Goal: Task Accomplishment & Management: Manage account settings

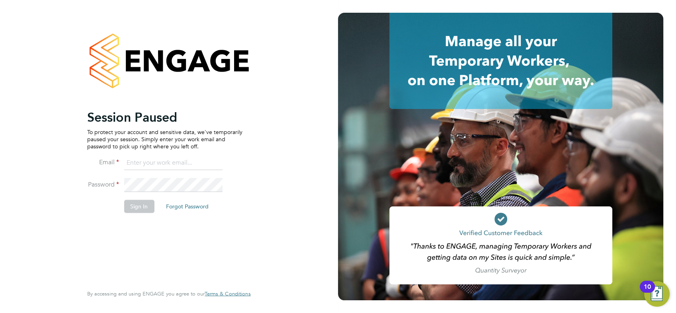
type input "[EMAIL_ADDRESS][PERSON_NAME][DOMAIN_NAME]"
drag, startPoint x: 134, startPoint y: 204, endPoint x: 140, endPoint y: 204, distance: 6.0
click at [134, 204] on button "Sign In" at bounding box center [139, 206] width 30 height 13
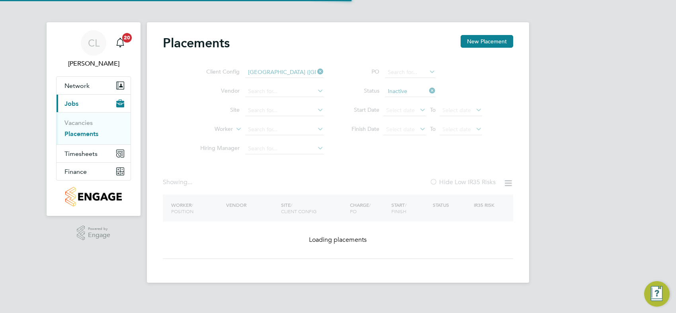
type input "[GEOGRAPHIC_DATA]"
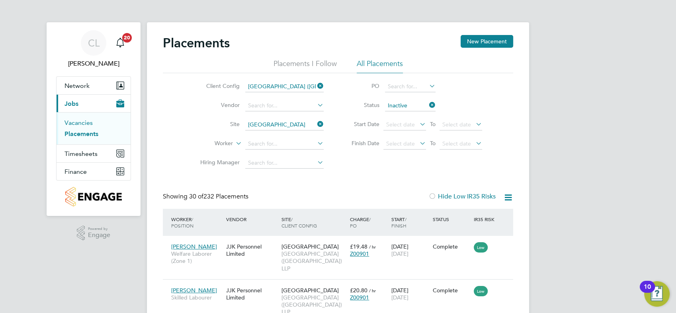
click at [80, 124] on link "Vacancies" at bounding box center [78, 123] width 28 height 8
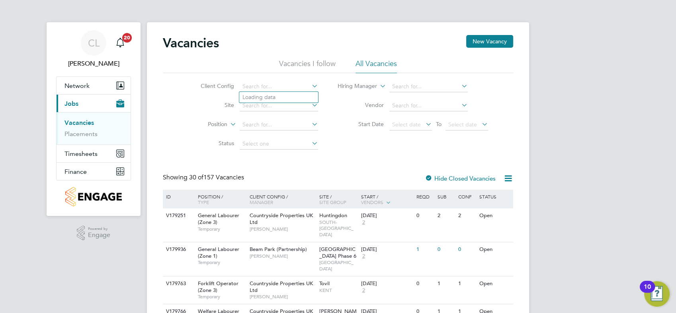
drag, startPoint x: 310, startPoint y: 86, endPoint x: 315, endPoint y: 86, distance: 5.2
click at [310, 86] on li "Client Config" at bounding box center [253, 86] width 150 height 19
click at [310, 86] on icon at bounding box center [310, 85] width 0 height 11
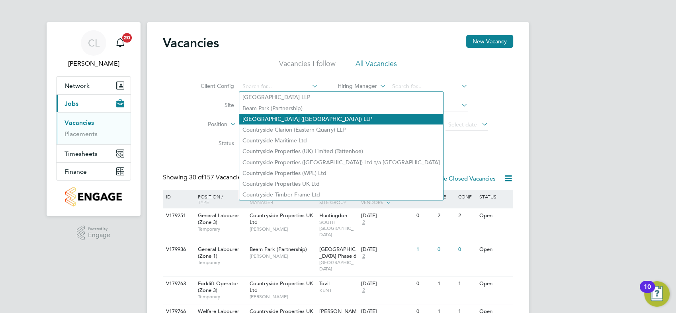
click at [306, 119] on li "Clapham Park (Metropolitan Countryside) LLP" at bounding box center [341, 119] width 204 height 11
type input "Clapham Park (Metropolitan Countryside) LLP"
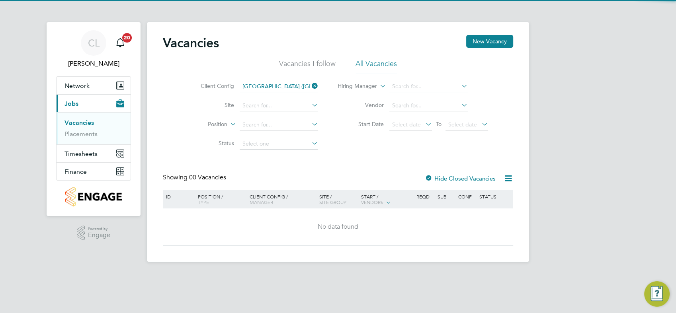
click at [310, 107] on icon at bounding box center [310, 104] width 0 height 11
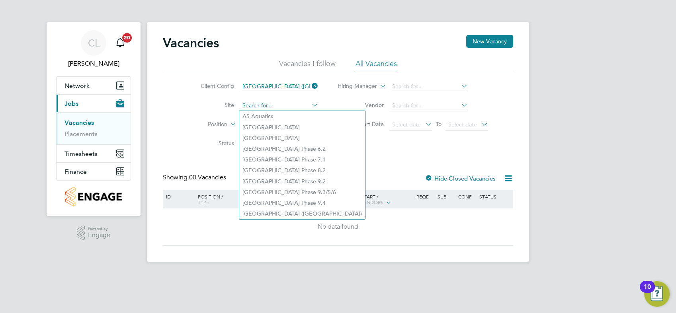
click at [280, 106] on input at bounding box center [278, 105] width 78 height 11
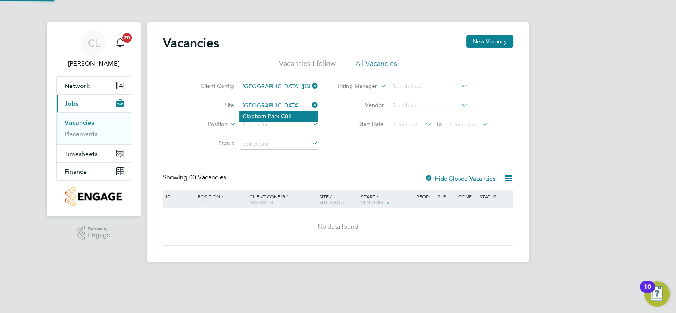
type input "Clapham Park C01"
click at [459, 104] on icon at bounding box center [459, 104] width 0 height 11
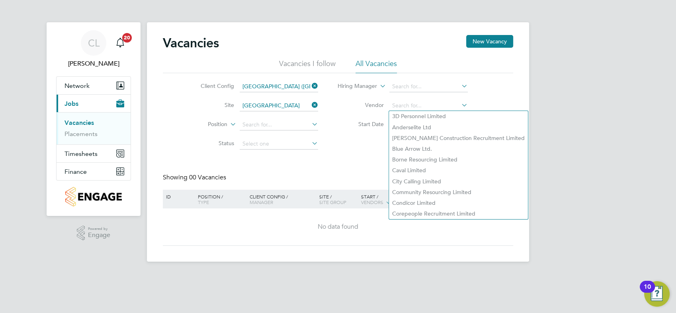
drag, startPoint x: 344, startPoint y: 154, endPoint x: 362, endPoint y: 138, distance: 23.9
click at [346, 152] on div "Vacancies New Vacancy Vacancies I follow All Vacancies Client Config Clapham Pa…" at bounding box center [338, 140] width 350 height 211
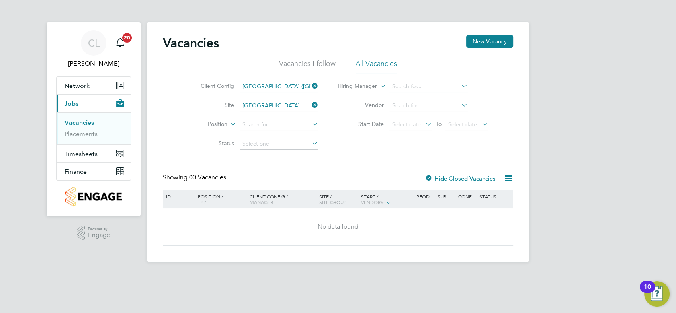
drag, startPoint x: 362, startPoint y: 138, endPoint x: 403, endPoint y: 99, distance: 56.6
click at [399, 106] on input at bounding box center [428, 105] width 78 height 11
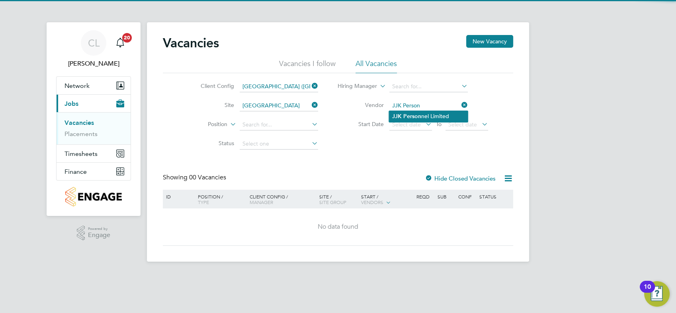
type input "JJK Personnel Limited"
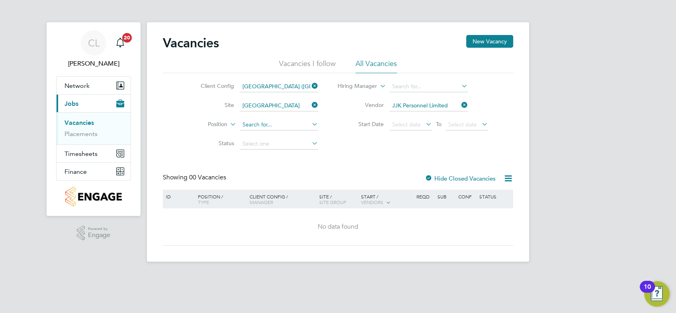
click at [265, 125] on input at bounding box center [278, 124] width 78 height 11
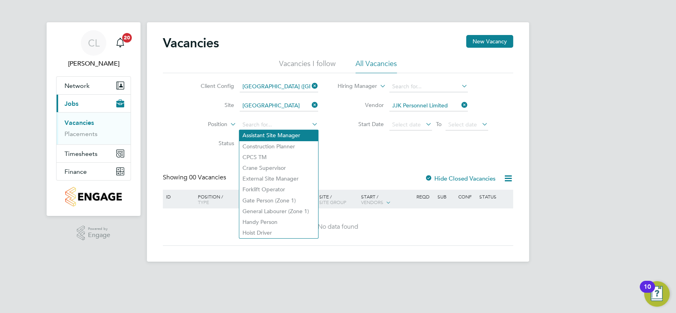
drag, startPoint x: 356, startPoint y: 144, endPoint x: 309, endPoint y: 140, distance: 47.9
click at [354, 143] on div "Client Config Clapham Park (Metropolitan Countryside) LLP Site Clapham Park C01…" at bounding box center [338, 113] width 350 height 80
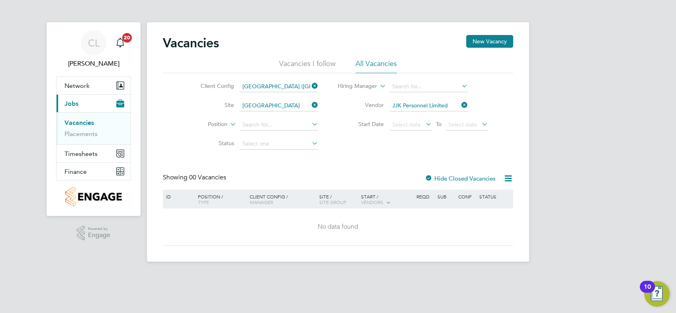
click at [310, 121] on icon at bounding box center [310, 124] width 0 height 11
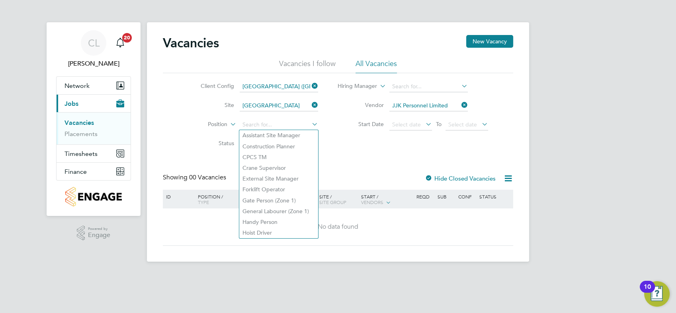
click at [383, 148] on div "Client Config Clapham Park (Metropolitan Countryside) LLP Site Clapham Park C01…" at bounding box center [338, 113] width 350 height 80
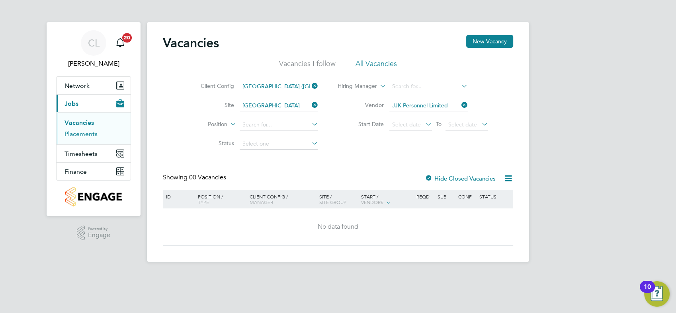
click at [94, 132] on link "Placements" at bounding box center [80, 134] width 33 height 8
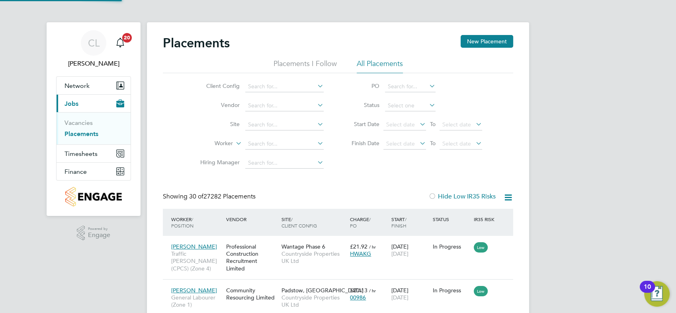
click at [315, 86] on icon at bounding box center [315, 85] width 0 height 11
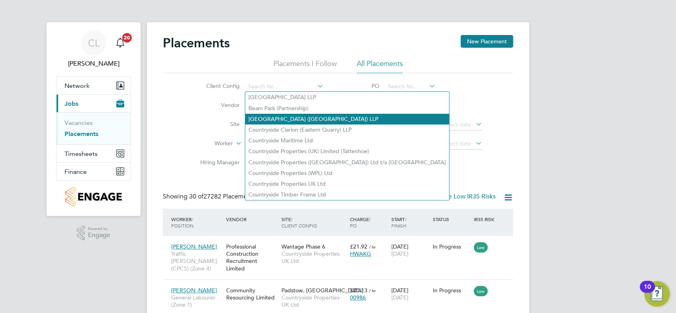
click at [307, 121] on li "Clapham Park (Metropolitan Countryside) LLP" at bounding box center [347, 119] width 204 height 11
type input "Clapham Park (Metropolitan Countryside) LLP"
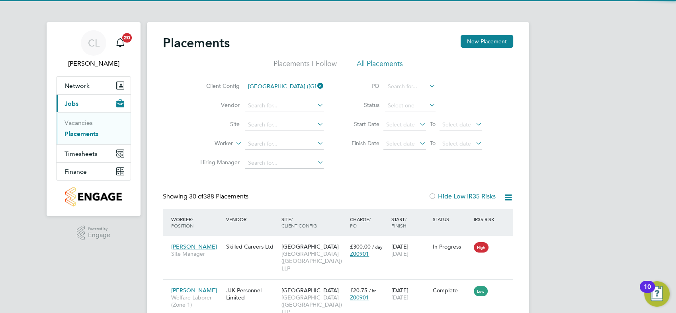
click at [315, 102] on icon at bounding box center [315, 104] width 0 height 11
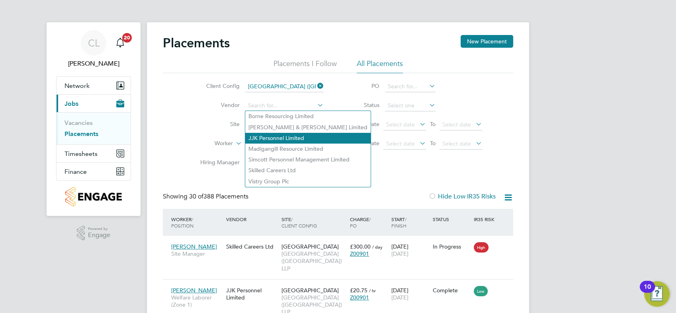
drag, startPoint x: 308, startPoint y: 135, endPoint x: 343, endPoint y: 121, distance: 37.7
click at [308, 135] on li "JJK Personnel Limited" at bounding box center [307, 138] width 125 height 11
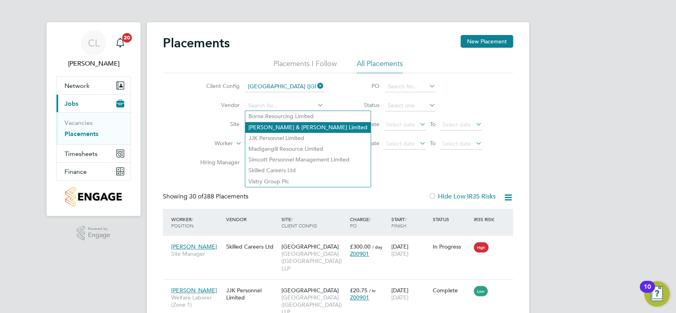
type input "JJK Personnel Limited"
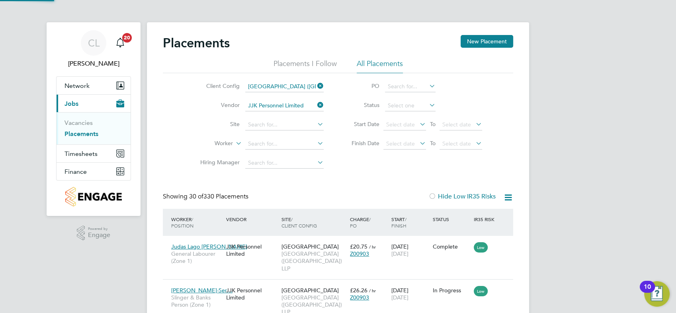
click at [427, 106] on icon at bounding box center [427, 104] width 0 height 11
click at [427, 101] on icon at bounding box center [427, 104] width 0 height 11
click at [427, 104] on icon at bounding box center [427, 104] width 0 height 11
click at [407, 103] on input at bounding box center [410, 105] width 51 height 11
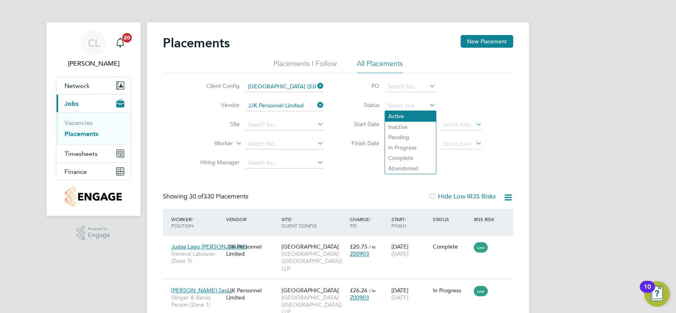
click at [407, 116] on li "Active" at bounding box center [410, 116] width 51 height 10
type input "Active"
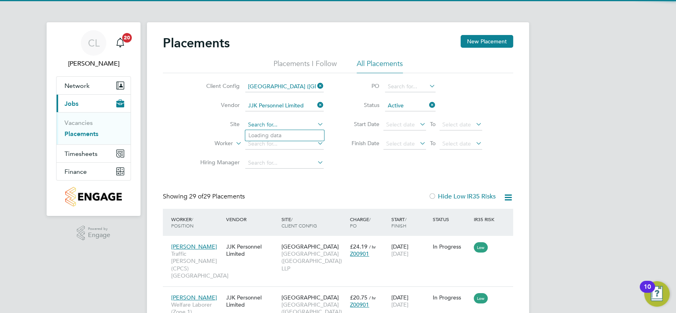
click at [302, 122] on input at bounding box center [284, 124] width 78 height 11
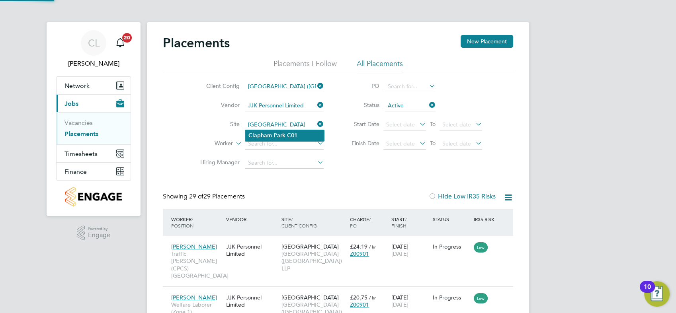
type input "Clapham Park C01"
click at [287, 137] on b "C01" at bounding box center [292, 135] width 10 height 7
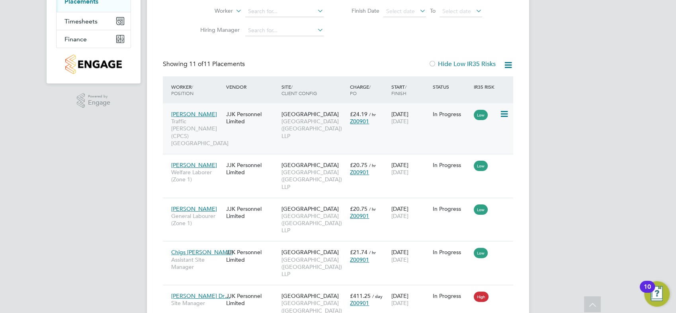
click at [502, 115] on icon at bounding box center [503, 114] width 8 height 10
click at [427, 134] on div "Winston Branker Traffic Marshall (CPCS) Clapham JJK Personnel Limited Clapham P…" at bounding box center [338, 128] width 350 height 51
click at [419, 113] on div "14 Oct 2024 31 Dec 2025" at bounding box center [409, 118] width 41 height 22
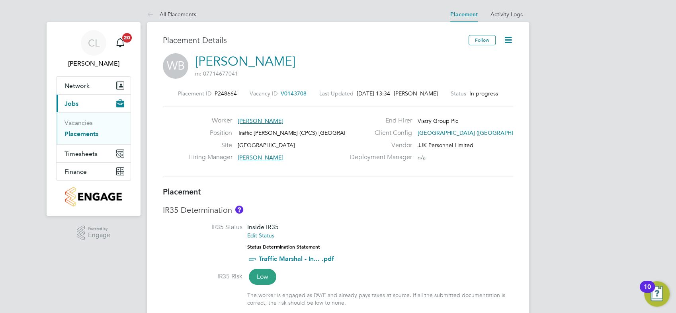
click at [507, 44] on icon at bounding box center [508, 40] width 10 height 10
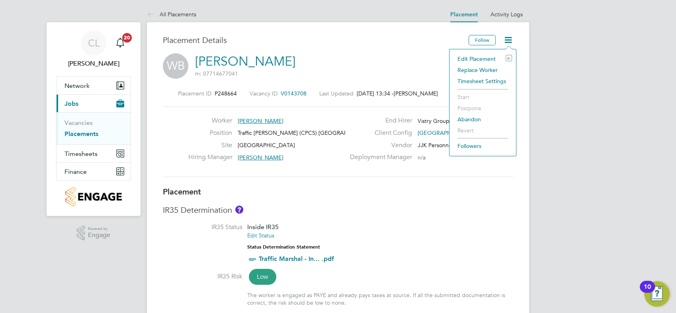
drag, startPoint x: 477, startPoint y: 58, endPoint x: 448, endPoint y: 77, distance: 34.8
click at [476, 58] on li "Edit Placement e" at bounding box center [482, 58] width 58 height 11
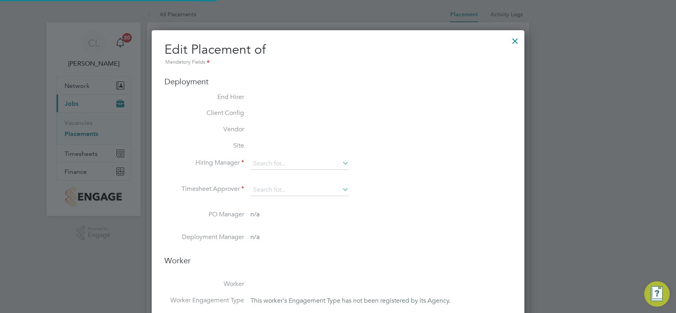
scroll to position [16, 347]
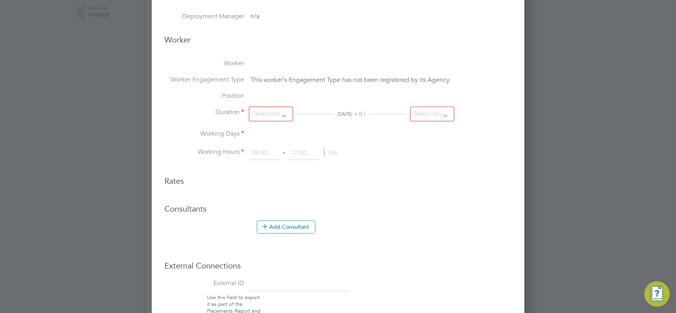
type input "Adrian Iacob"
type input "14 Oct 2024"
type input "31 Dec 2025"
type input "08:00"
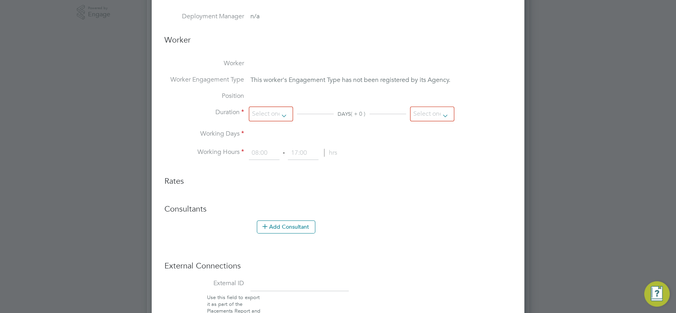
type input "17:00"
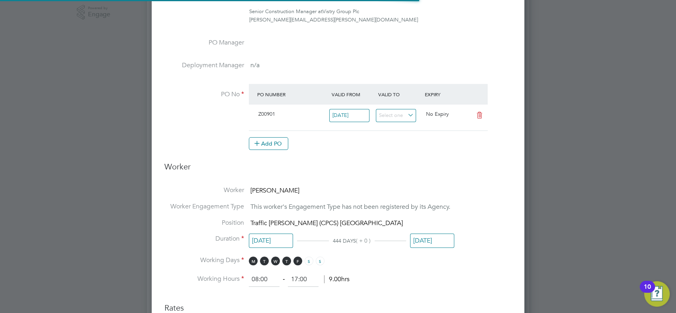
scroll to position [353, 0]
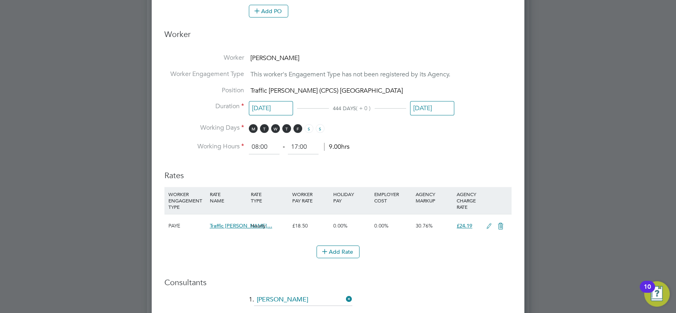
click at [437, 107] on input "31 Dec 2025" at bounding box center [432, 108] width 44 height 15
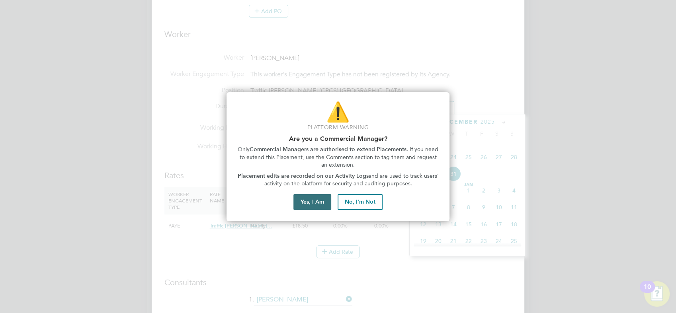
click at [307, 202] on button "Yes, I Am" at bounding box center [312, 202] width 38 height 16
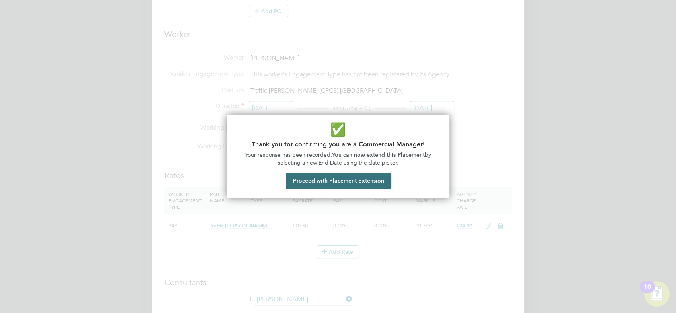
click at [371, 173] on button "Proceed with Placement Extension" at bounding box center [338, 181] width 105 height 16
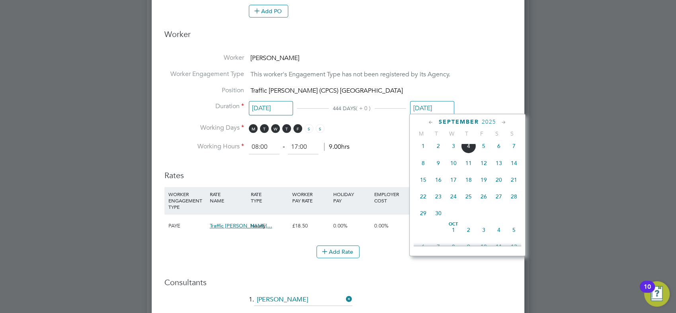
scroll to position [162, 0]
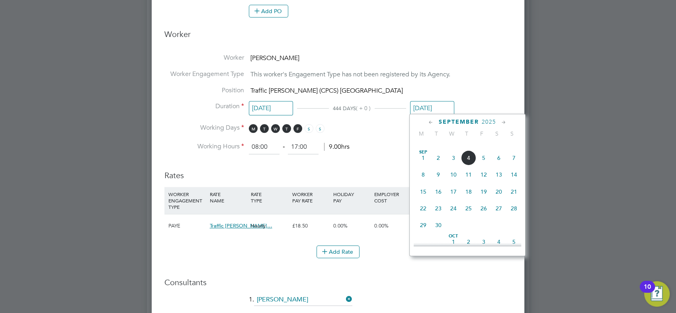
click at [420, 215] on span "22" at bounding box center [422, 208] width 15 height 15
click at [442, 111] on input "22 Sep 2025" at bounding box center [432, 108] width 44 height 15
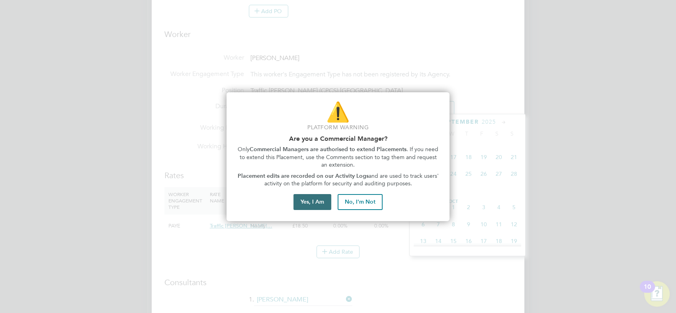
click at [324, 201] on button "Yes, I Am" at bounding box center [312, 202] width 38 height 16
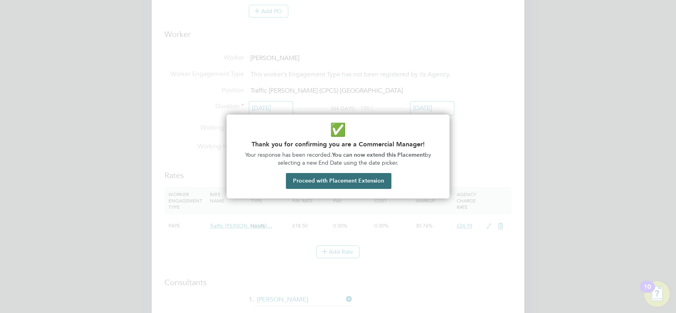
click at [342, 182] on button "Proceed with Placement Extension" at bounding box center [338, 181] width 105 height 16
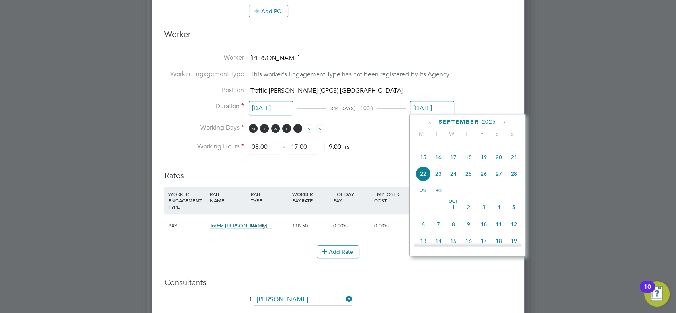
click at [513, 165] on span "21" at bounding box center [513, 157] width 15 height 15
type input "21 Sep 2025"
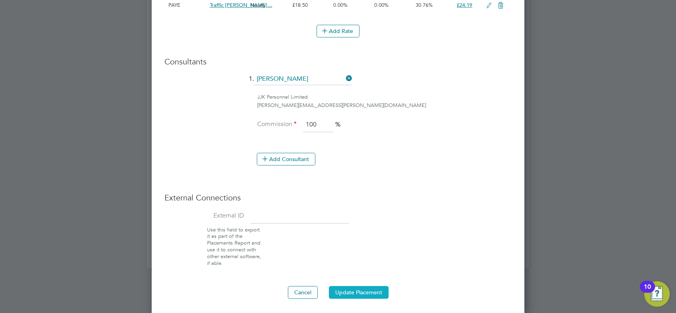
click at [364, 293] on button "Update Placement" at bounding box center [359, 292] width 60 height 13
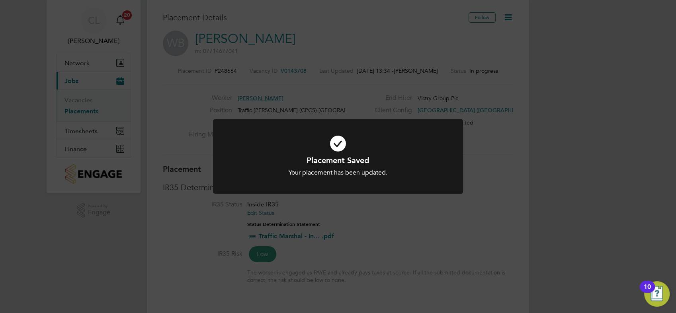
click at [493, 188] on div "Placement Saved Your placement has been updated. Cancel Okay" at bounding box center [338, 156] width 676 height 313
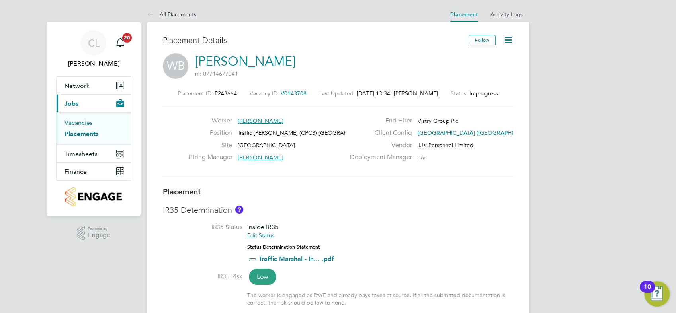
click at [82, 121] on link "Vacancies" at bounding box center [78, 123] width 28 height 8
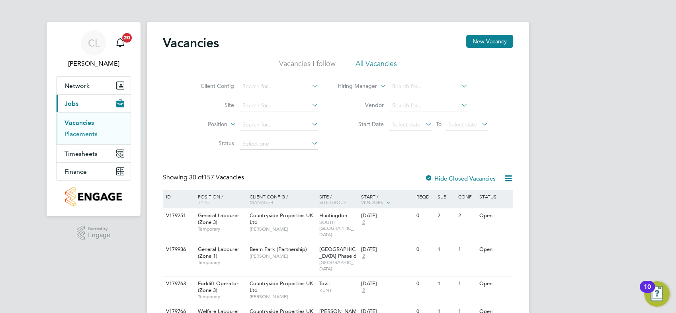
click at [96, 135] on link "Placements" at bounding box center [80, 134] width 33 height 8
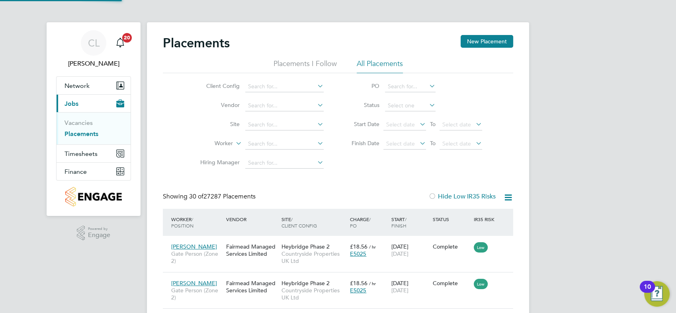
click at [315, 123] on icon at bounding box center [315, 124] width 0 height 11
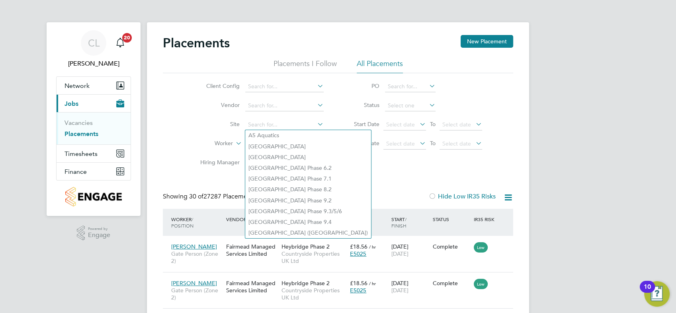
click at [315, 86] on icon at bounding box center [315, 85] width 0 height 11
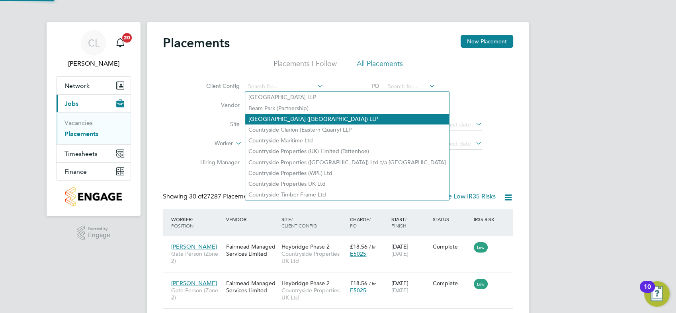
click at [300, 120] on li "Clapham Park (Metropolitan Countryside) LLP" at bounding box center [347, 119] width 204 height 11
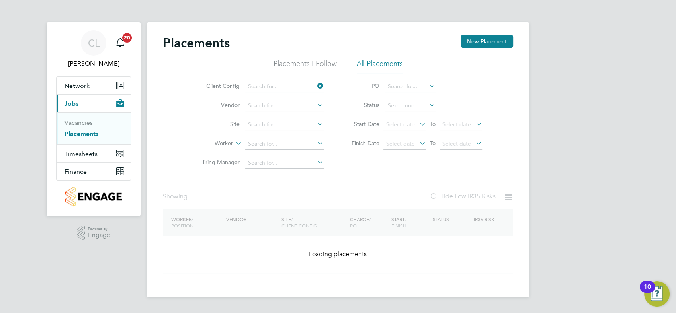
type input "Clapham Park (Metropolitan Countryside) LLP"
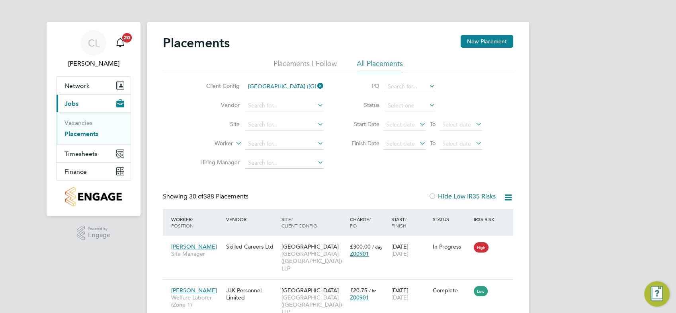
click at [315, 124] on icon at bounding box center [315, 124] width 0 height 11
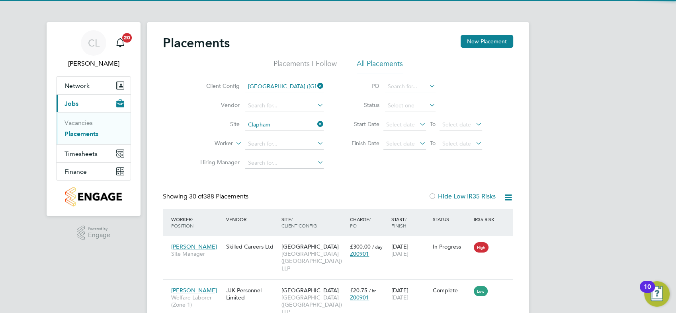
click at [277, 141] on li "Clapham Park C01" at bounding box center [284, 146] width 79 height 11
type input "Clapham Park C01"
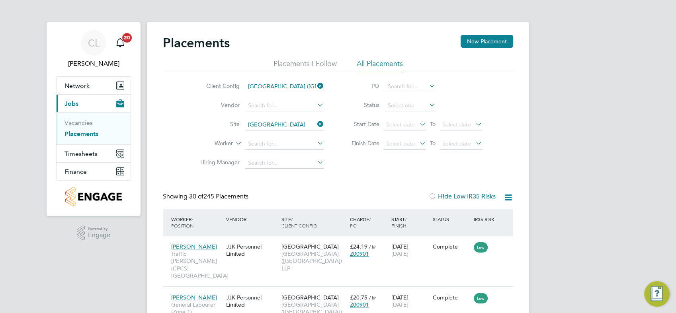
drag, startPoint x: 319, startPoint y: 123, endPoint x: 304, endPoint y: 123, distance: 14.7
click at [315, 123] on icon at bounding box center [315, 124] width 0 height 11
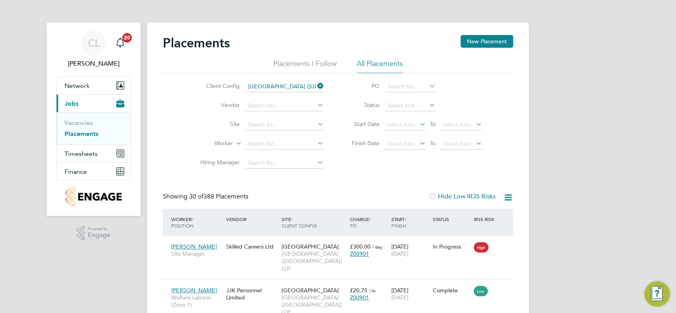
click at [315, 125] on icon at bounding box center [315, 124] width 0 height 11
type input "Clapham Park B01"
click at [315, 143] on icon at bounding box center [315, 143] width 0 height 11
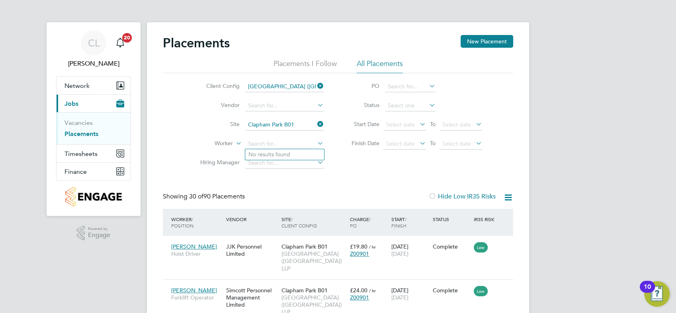
click at [427, 103] on icon at bounding box center [427, 104] width 0 height 11
click at [417, 102] on input at bounding box center [410, 105] width 51 height 11
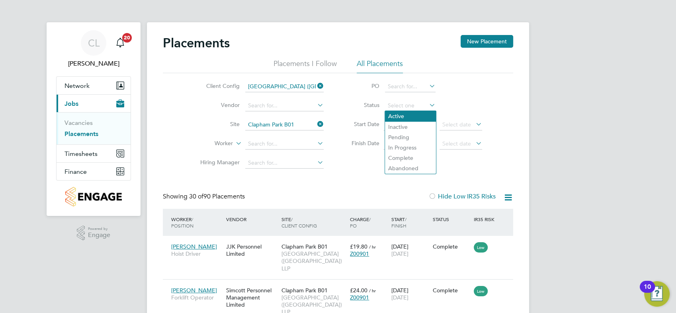
click at [408, 114] on li "Active" at bounding box center [410, 116] width 51 height 10
type input "Active"
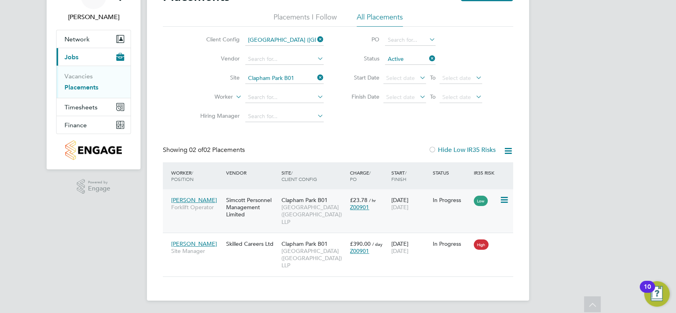
click at [500, 200] on icon at bounding box center [503, 200] width 8 height 10
click at [434, 216] on div "Amanuel Haile Forklift Operator Simcott Personnel Management Limited Clapham Pa…" at bounding box center [338, 210] width 350 height 43
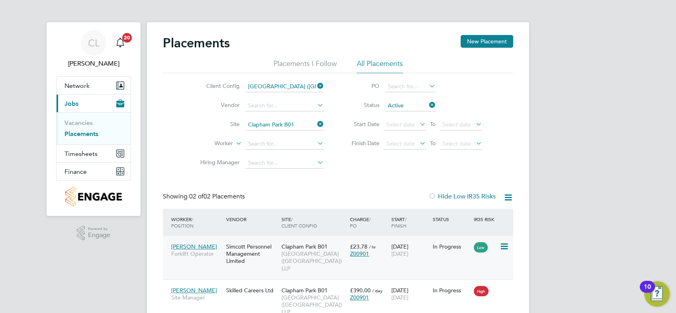
click at [438, 247] on div "In Progress" at bounding box center [450, 246] width 37 height 7
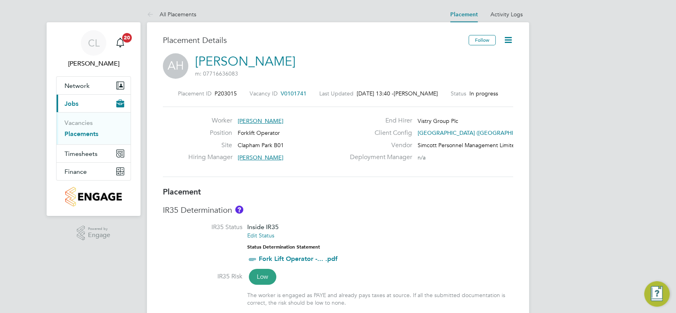
click at [506, 41] on icon at bounding box center [508, 40] width 10 height 10
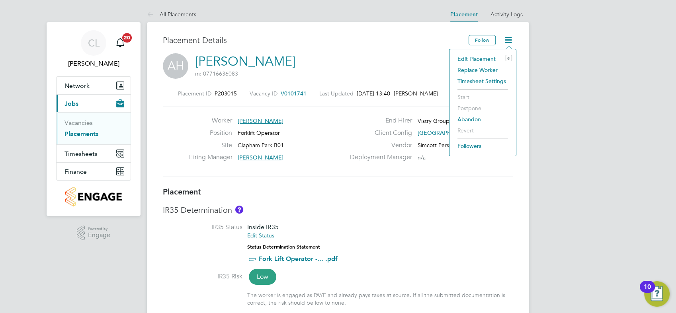
click at [486, 58] on li "Edit Placement e" at bounding box center [482, 58] width 58 height 11
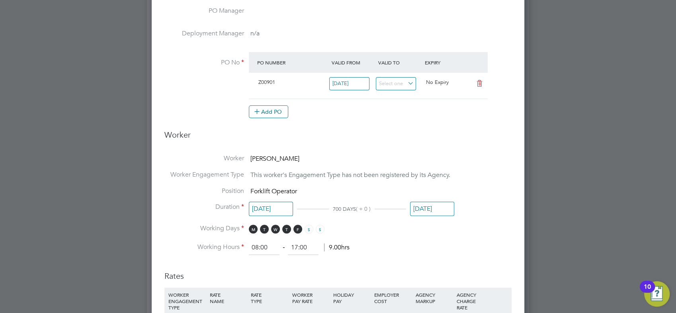
click at [430, 205] on input "28 Dec 2025" at bounding box center [432, 209] width 44 height 15
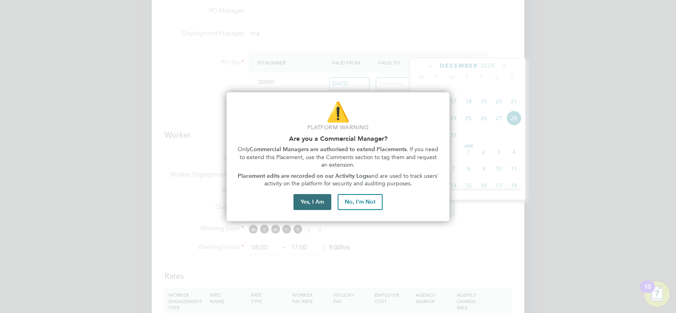
click at [321, 201] on button "Yes, I Am" at bounding box center [312, 202] width 38 height 16
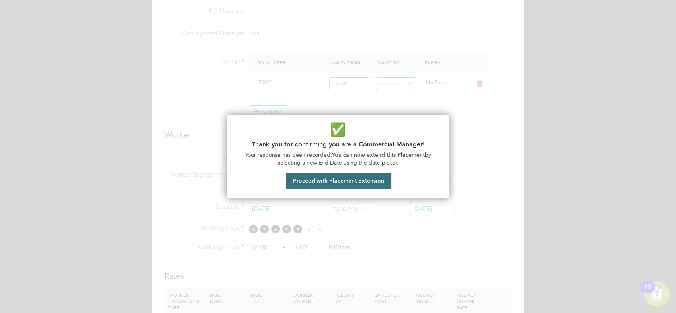
click at [376, 179] on button "Proceed with Placement Extension" at bounding box center [338, 181] width 105 height 16
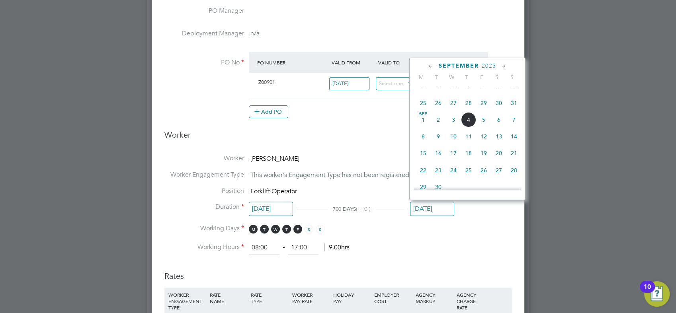
click at [515, 158] on span "21" at bounding box center [513, 153] width 15 height 15
type input "21 Sep 2025"
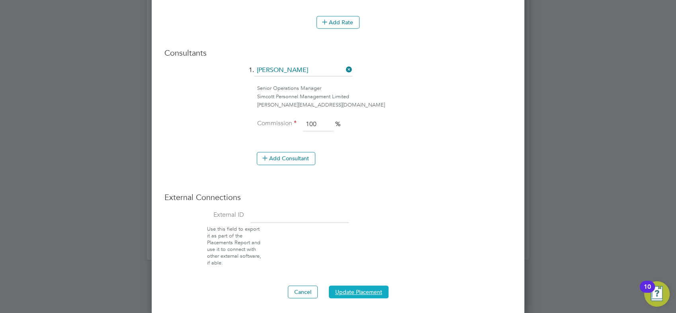
click at [364, 288] on button "Update Placement" at bounding box center [359, 292] width 60 height 13
